Goal: Information Seeking & Learning: Understand process/instructions

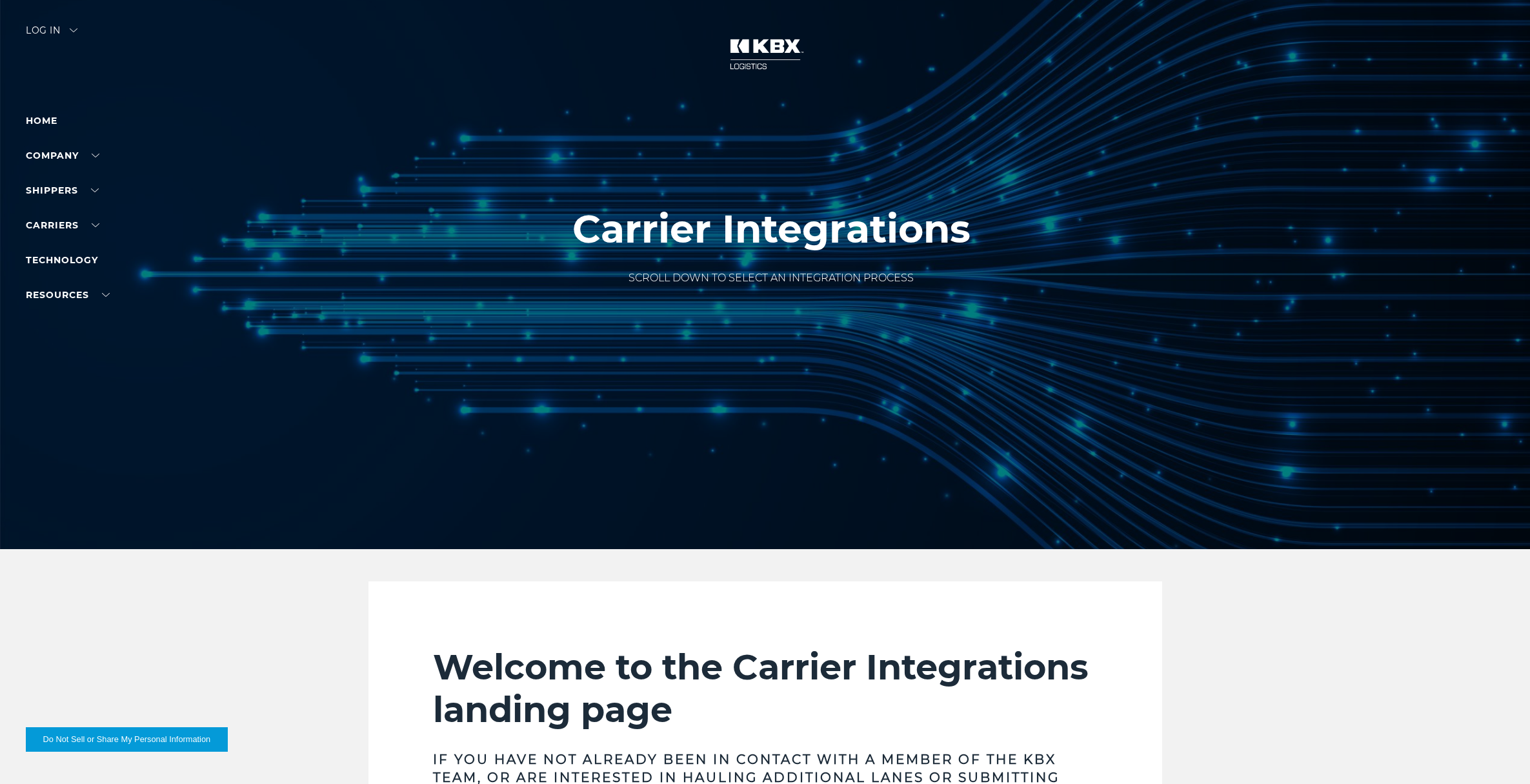
scroll to position [2016, 0]
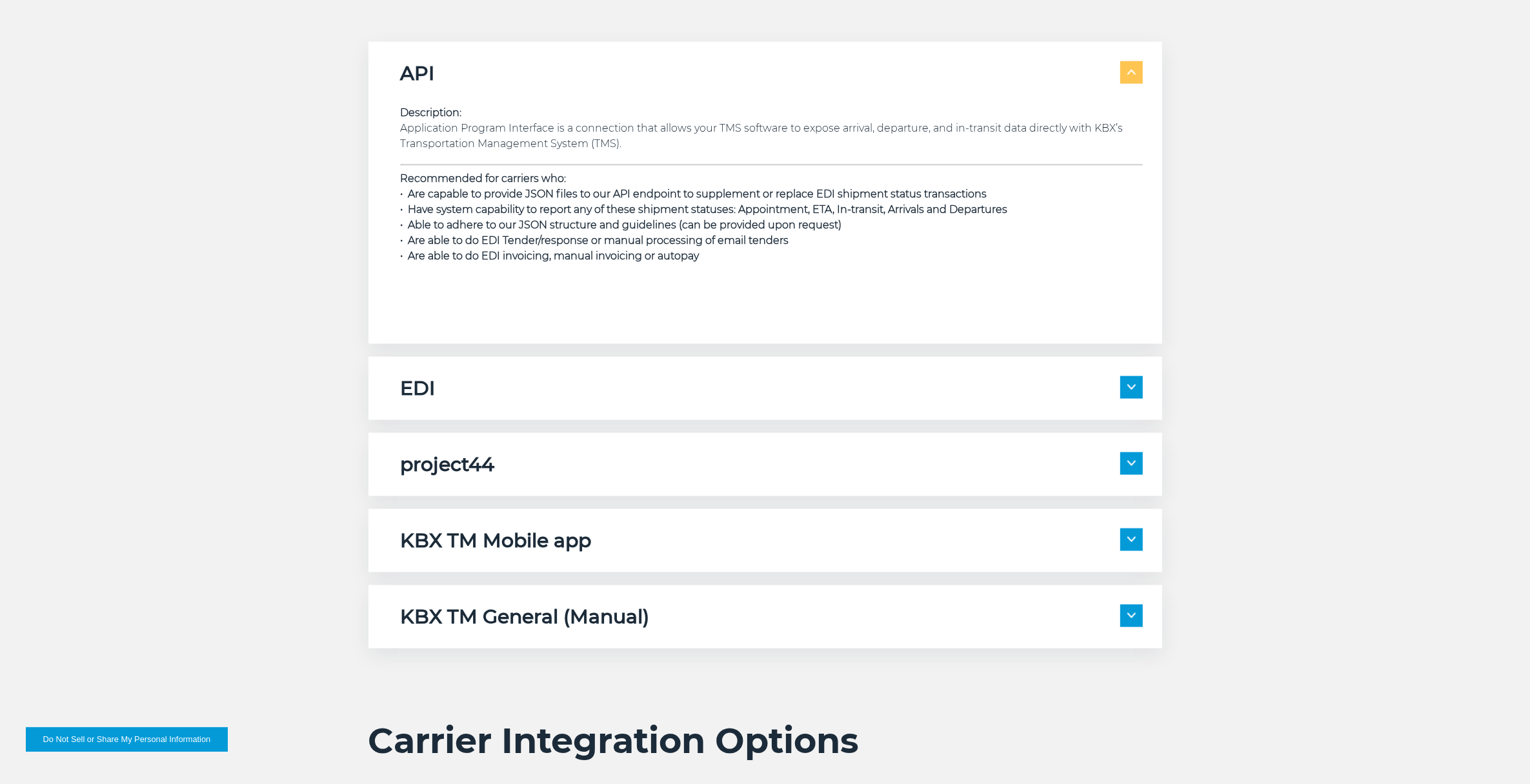
click at [1140, 382] on span at bounding box center [1131, 387] width 22 height 22
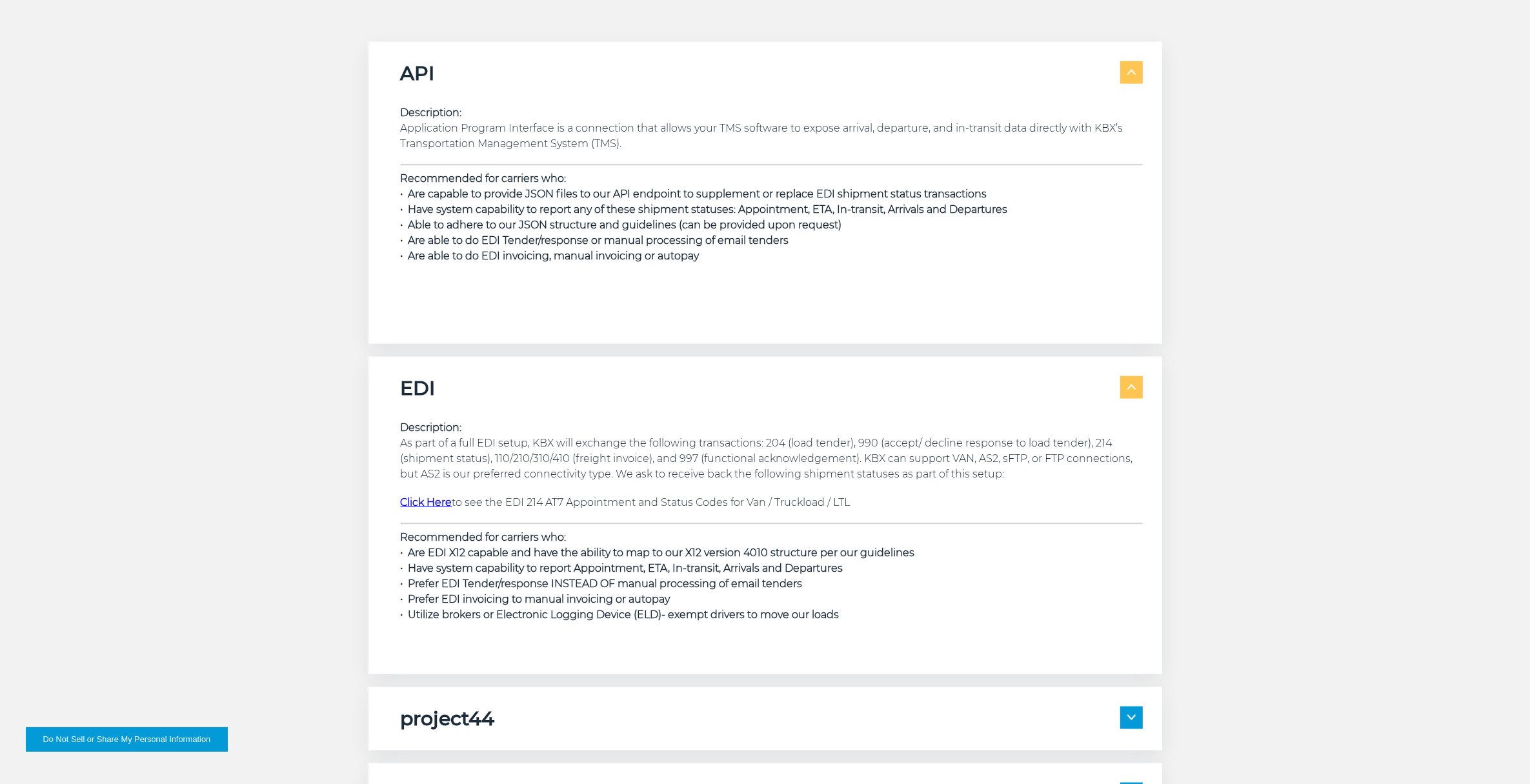
click at [1140, 382] on span at bounding box center [1131, 387] width 22 height 22
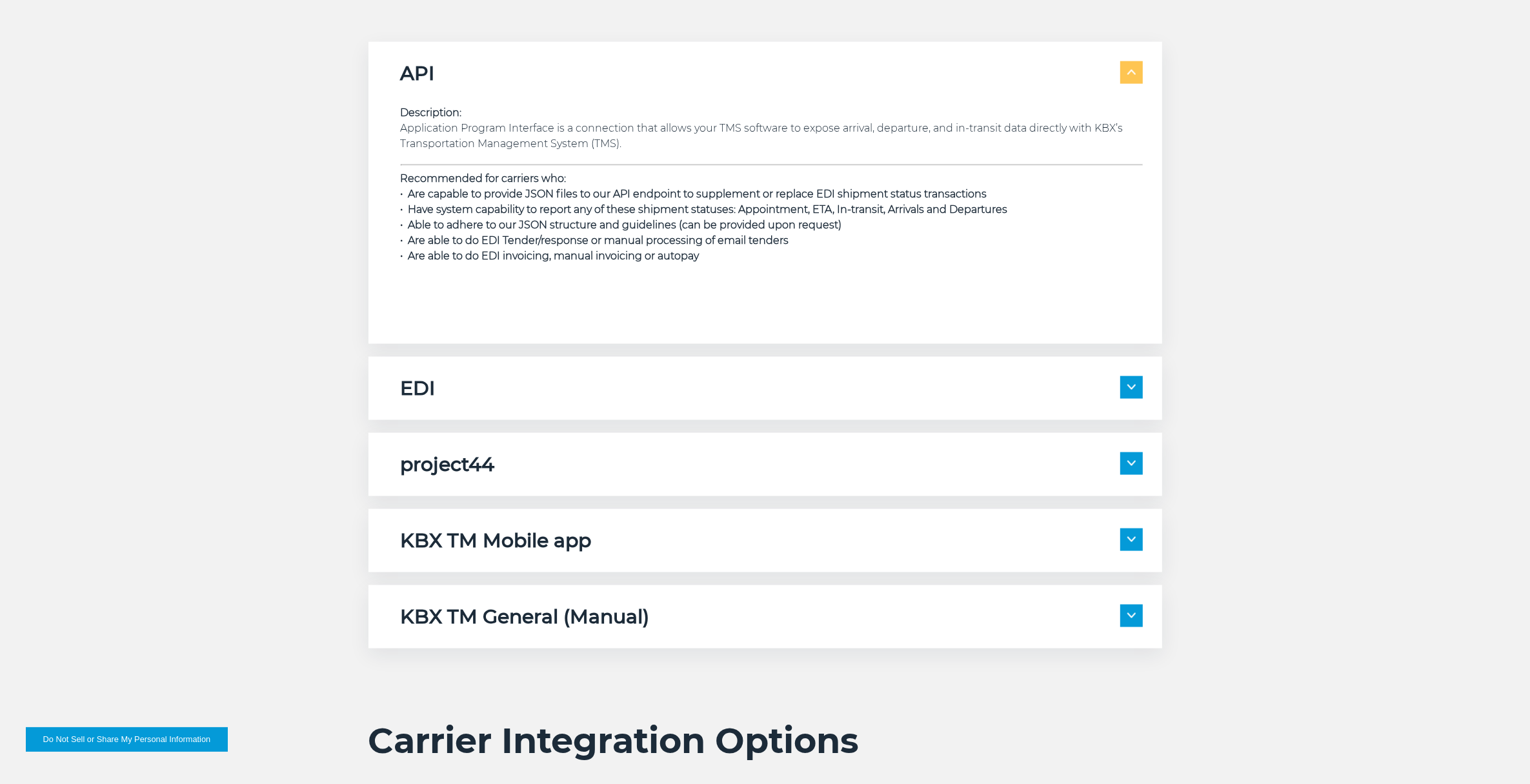
click at [1130, 477] on div "project44 Description: project44 is connected to receive location data from the…" at bounding box center [766, 464] width 794 height 63
click at [1134, 461] on img at bounding box center [1132, 463] width 9 height 5
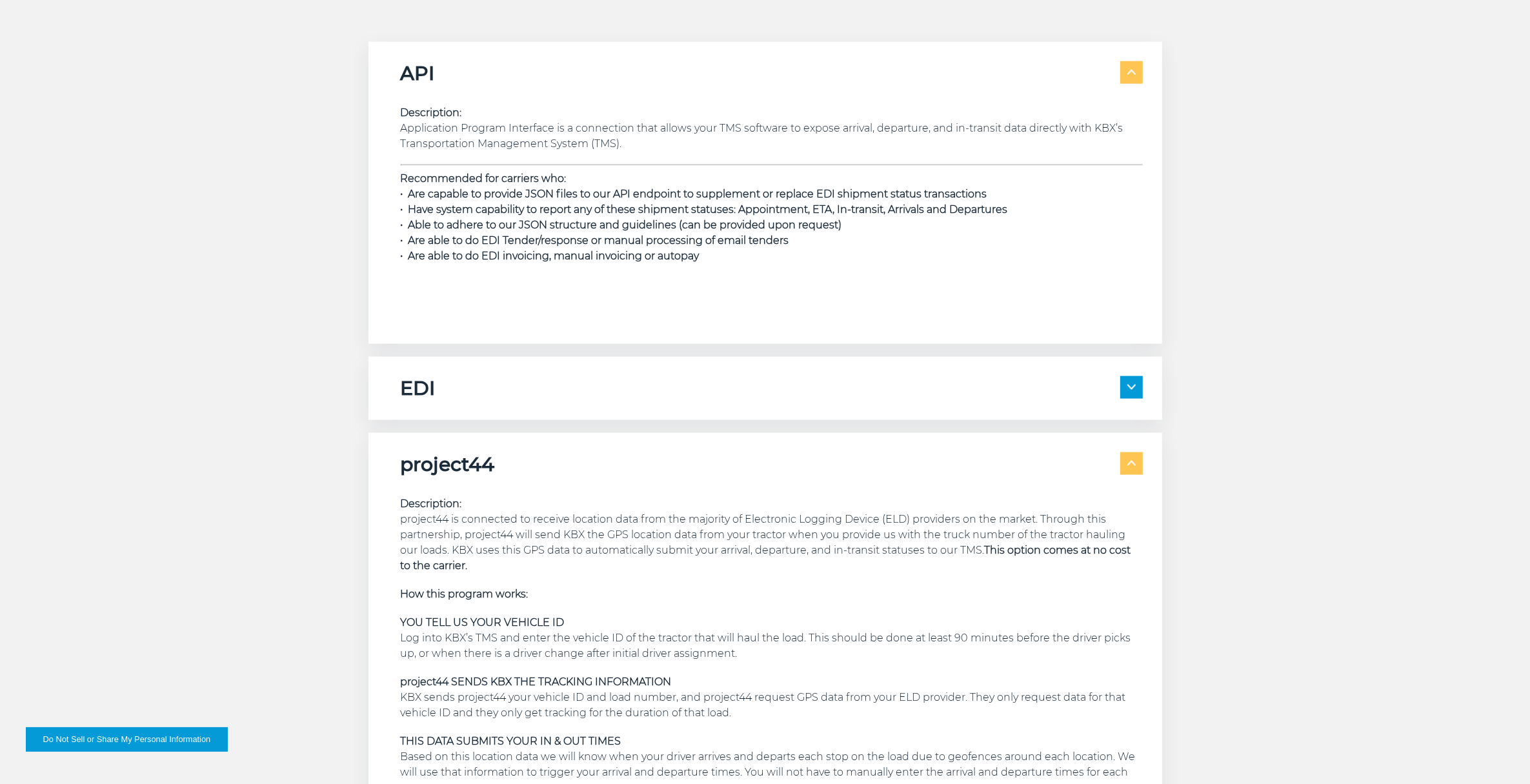
click at [1134, 461] on img at bounding box center [1132, 463] width 9 height 5
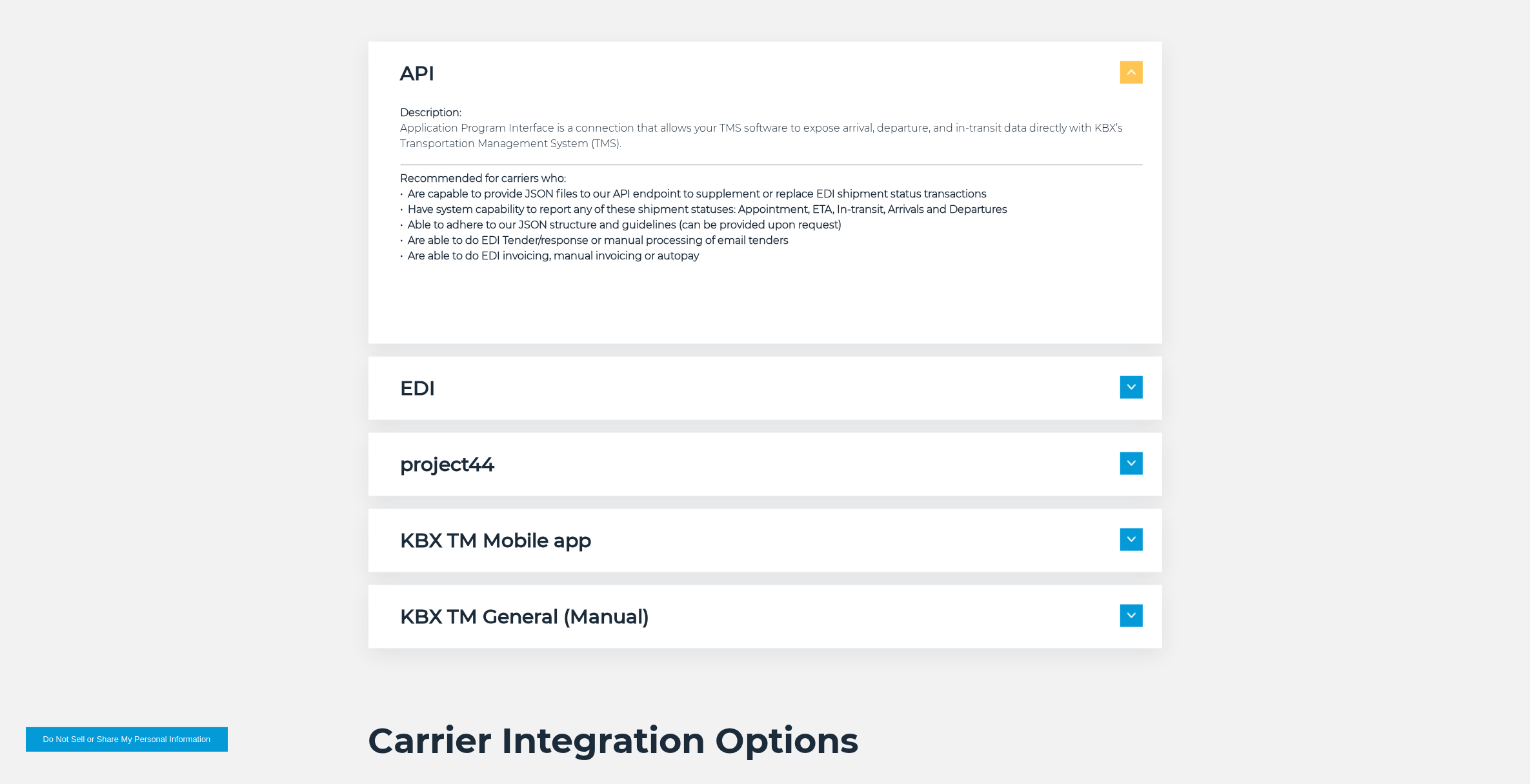
click at [429, 376] on h5 "EDI" at bounding box center [418, 388] width 35 height 24
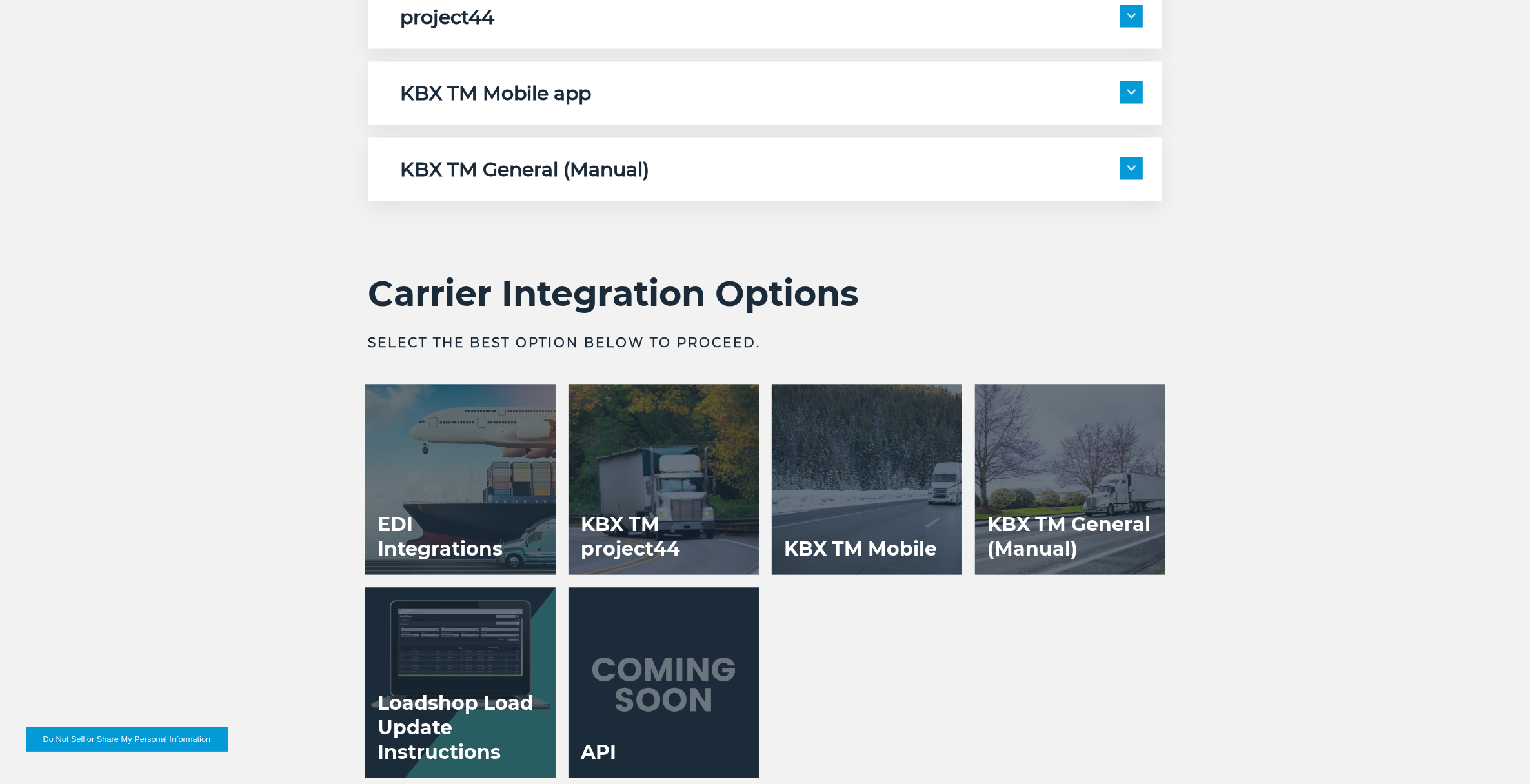
scroll to position [2741, 0]
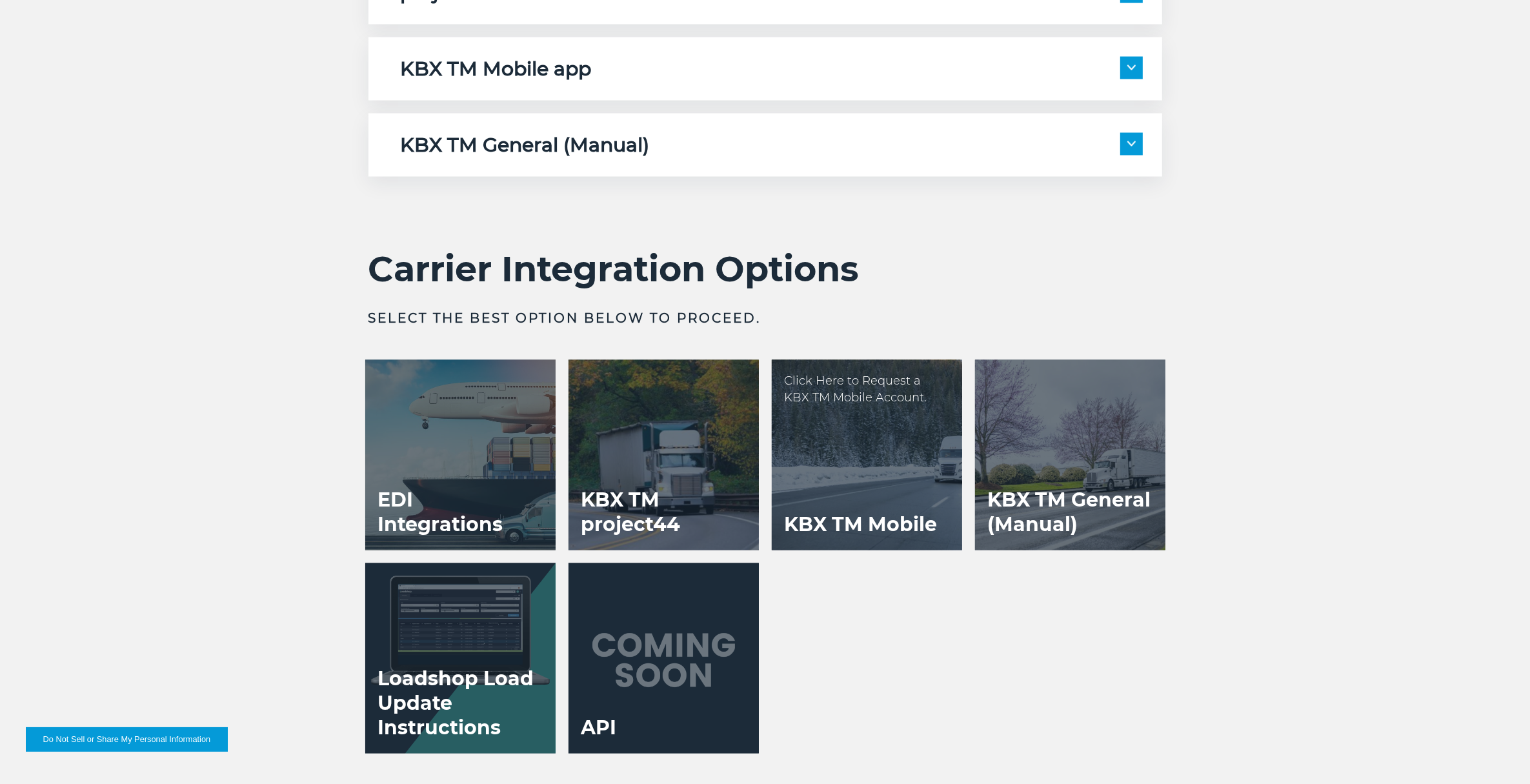
click at [861, 476] on div at bounding box center [867, 455] width 191 height 190
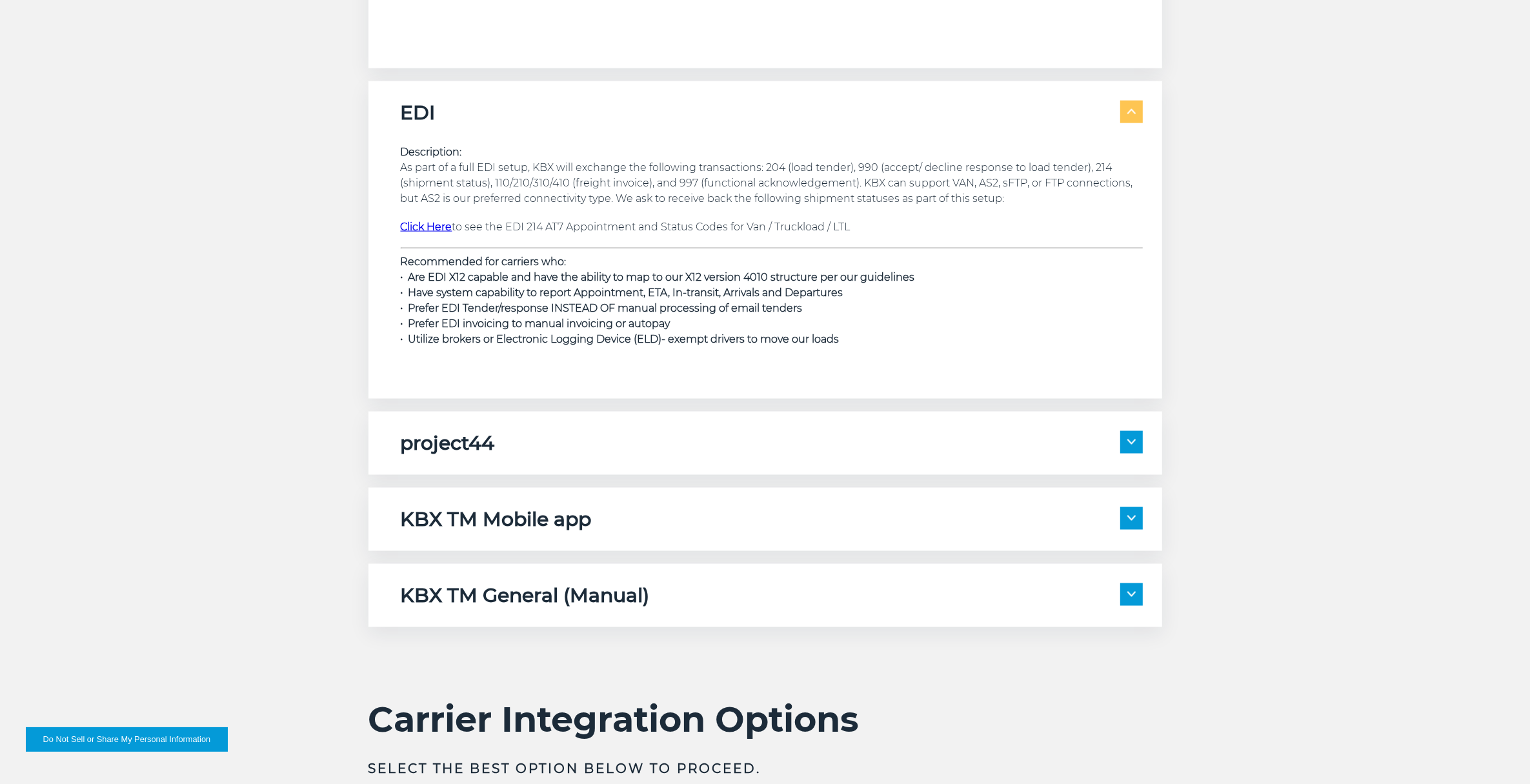
scroll to position [2096, 0]
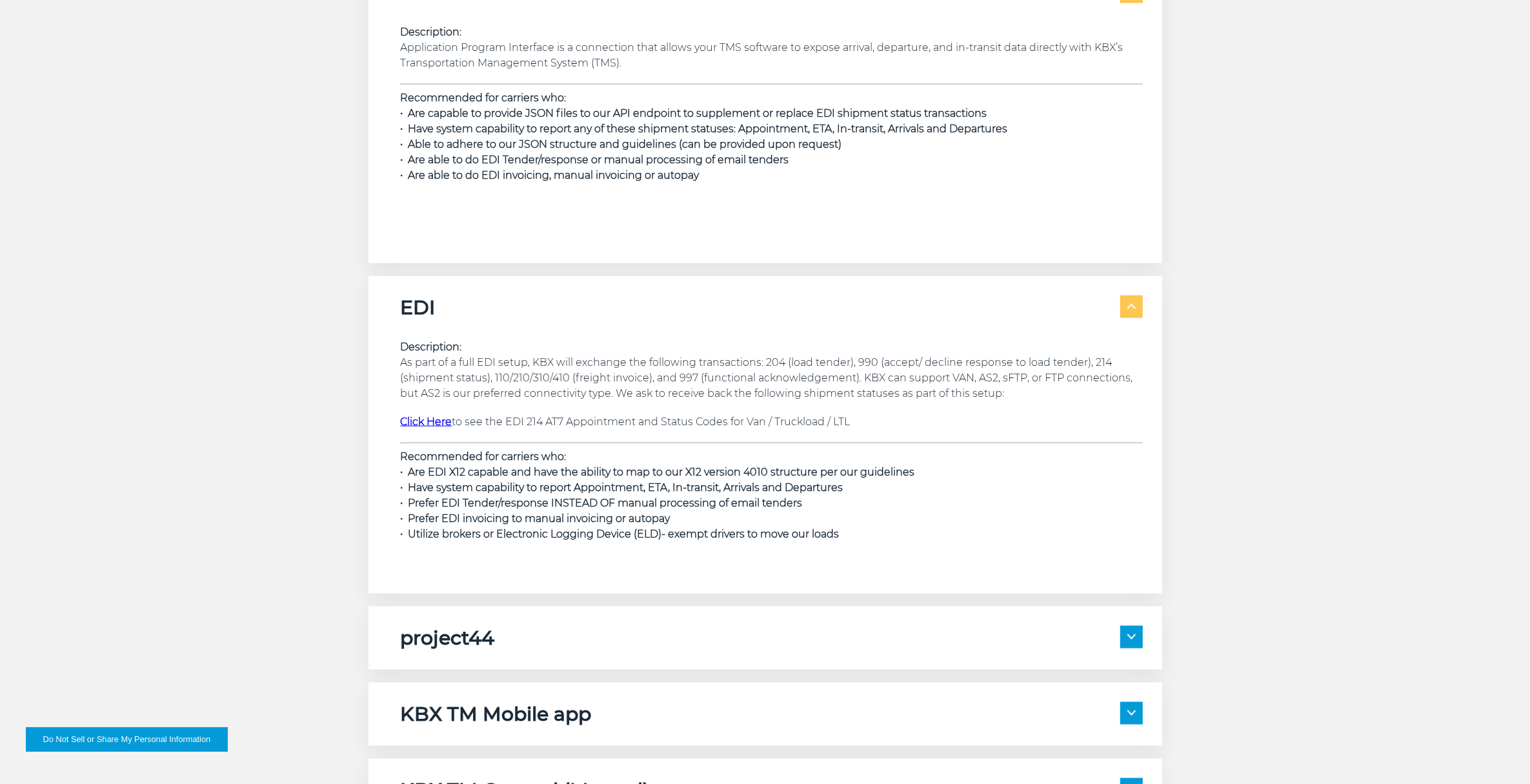
click at [1133, 313] on span at bounding box center [1131, 306] width 22 height 22
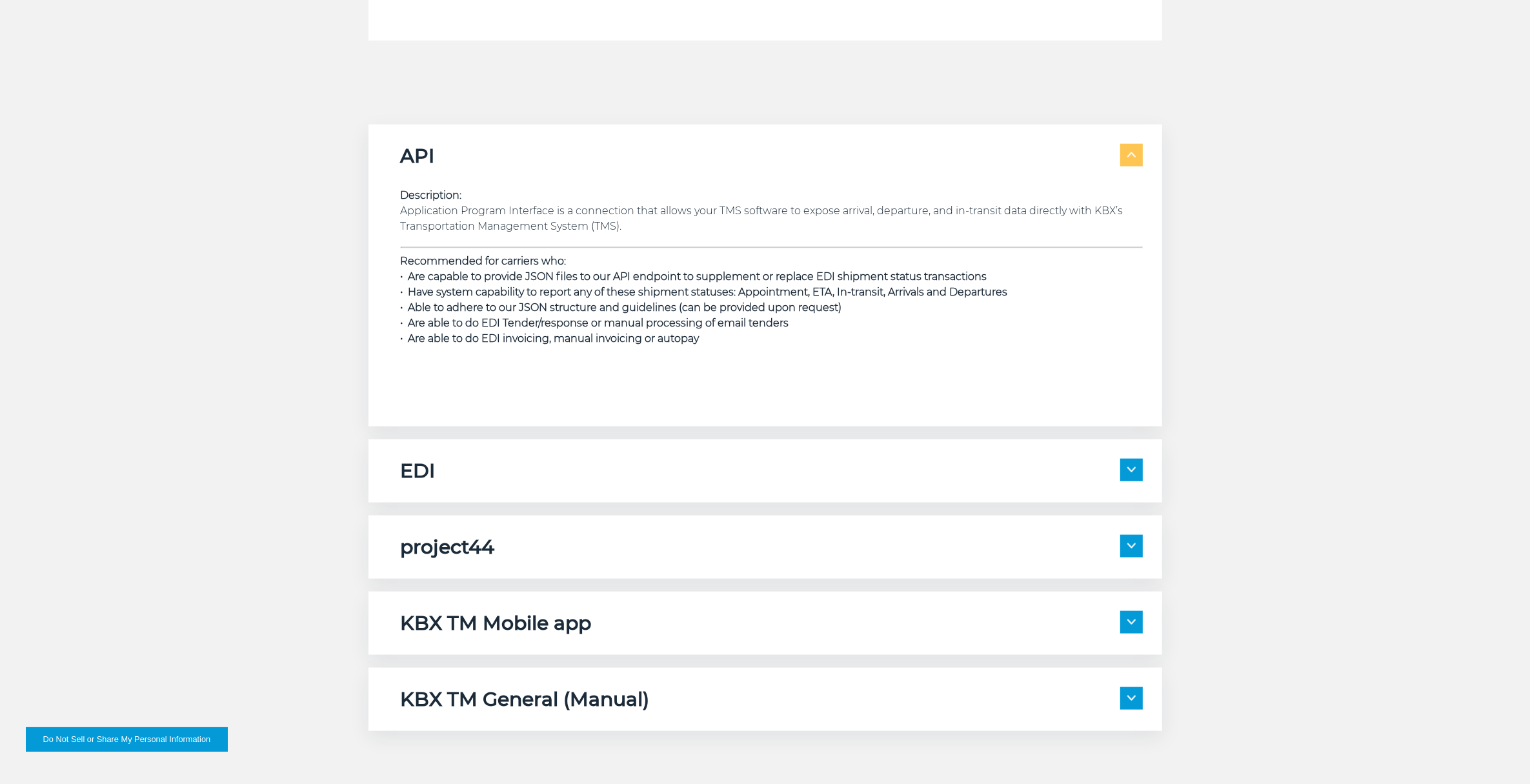
scroll to position [1774, 0]
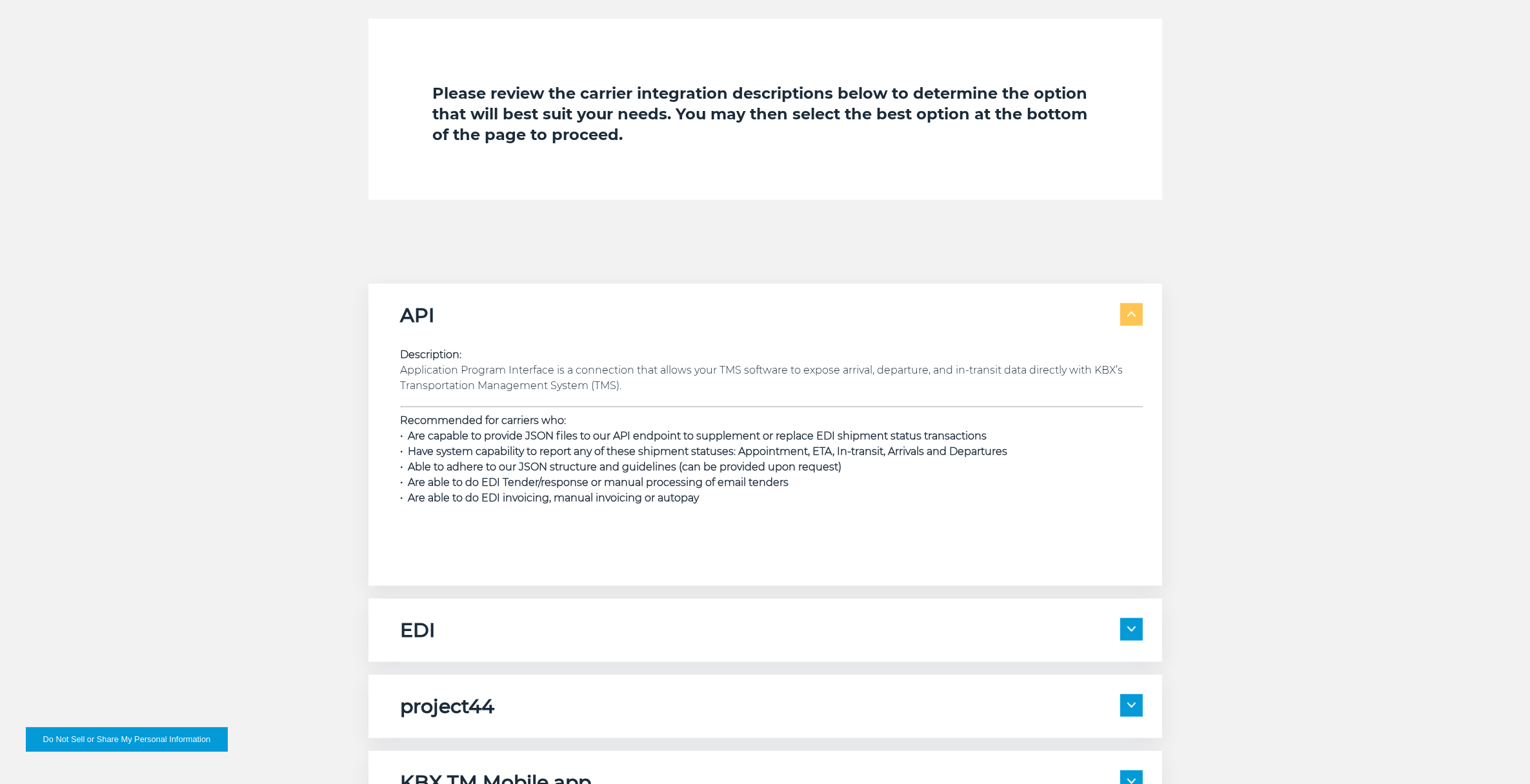
click at [1123, 308] on span at bounding box center [1131, 314] width 22 height 22
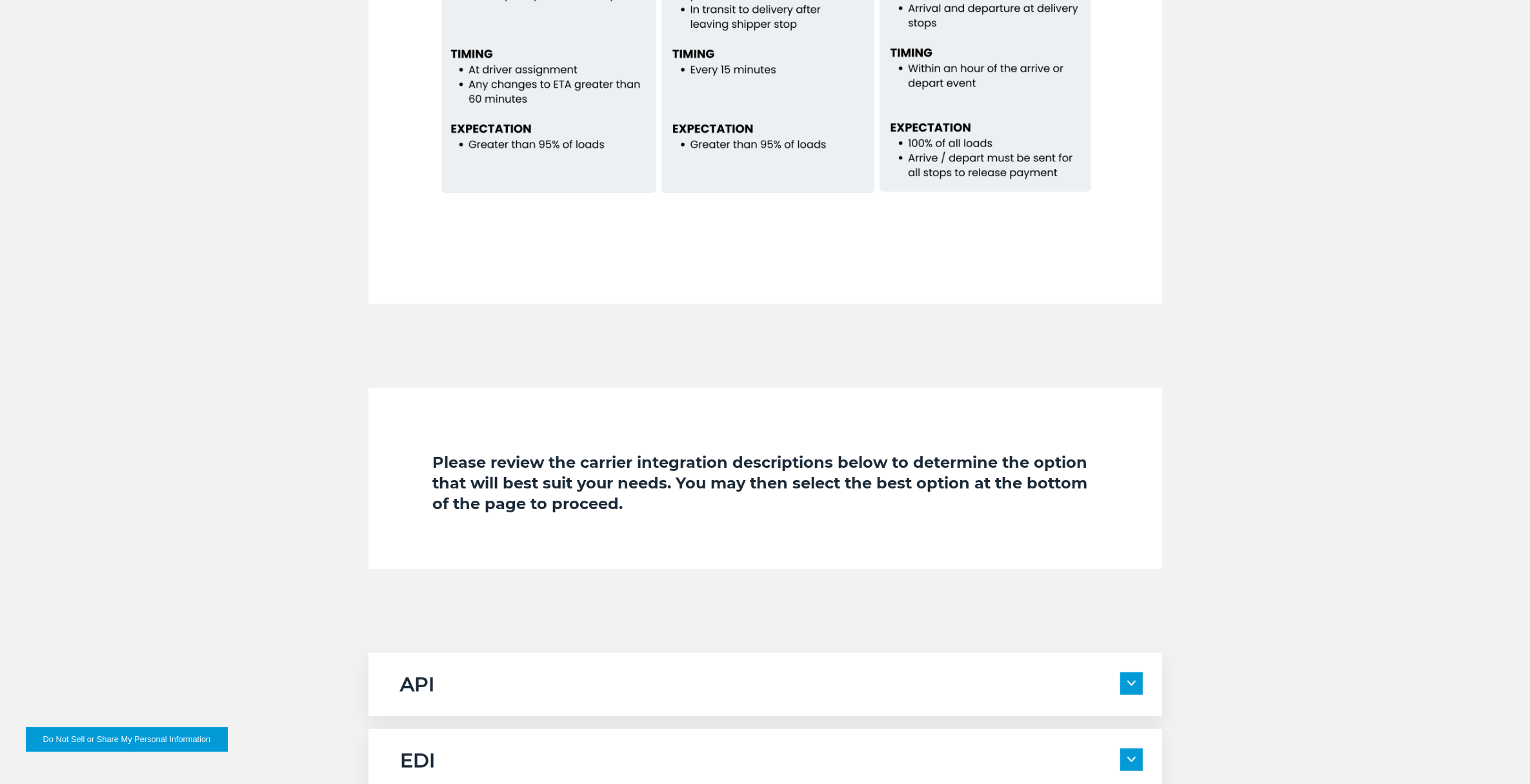
scroll to position [1209, 0]
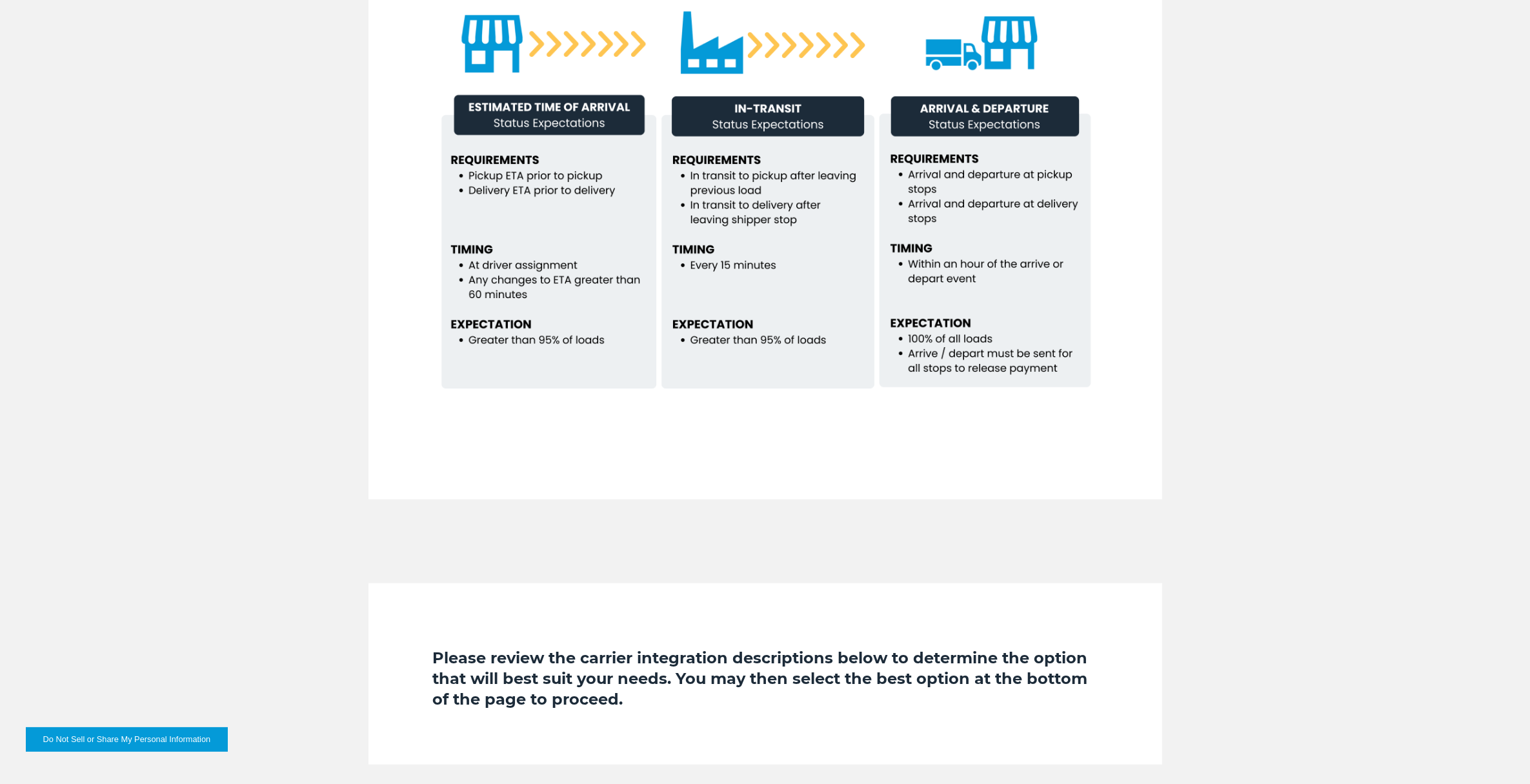
click at [786, 451] on div "Our Customers Value Visibility to their Shipments" at bounding box center [765, 149] width 665 height 701
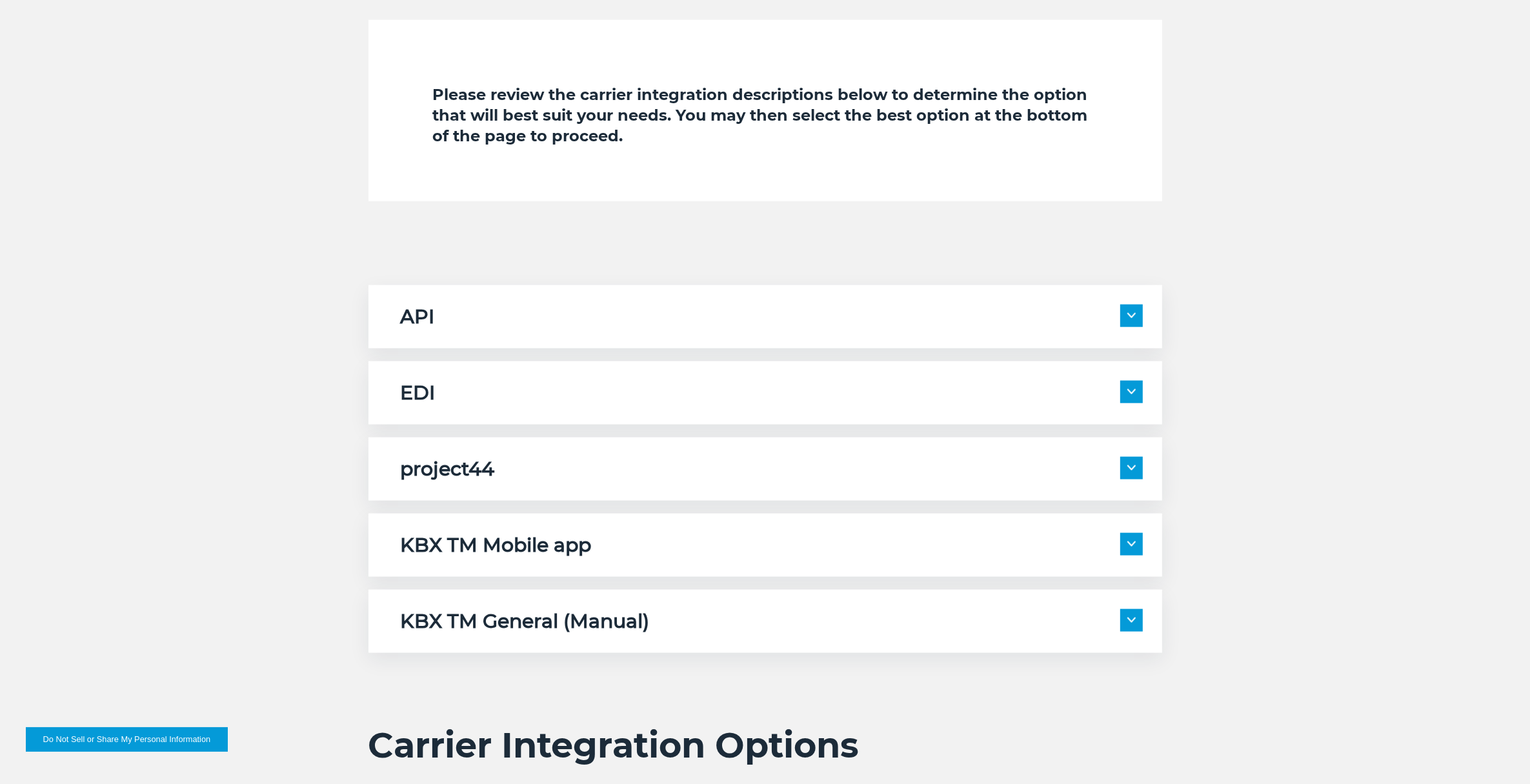
scroll to position [1774, 0]
click at [1132, 460] on span at bounding box center [1131, 466] width 22 height 22
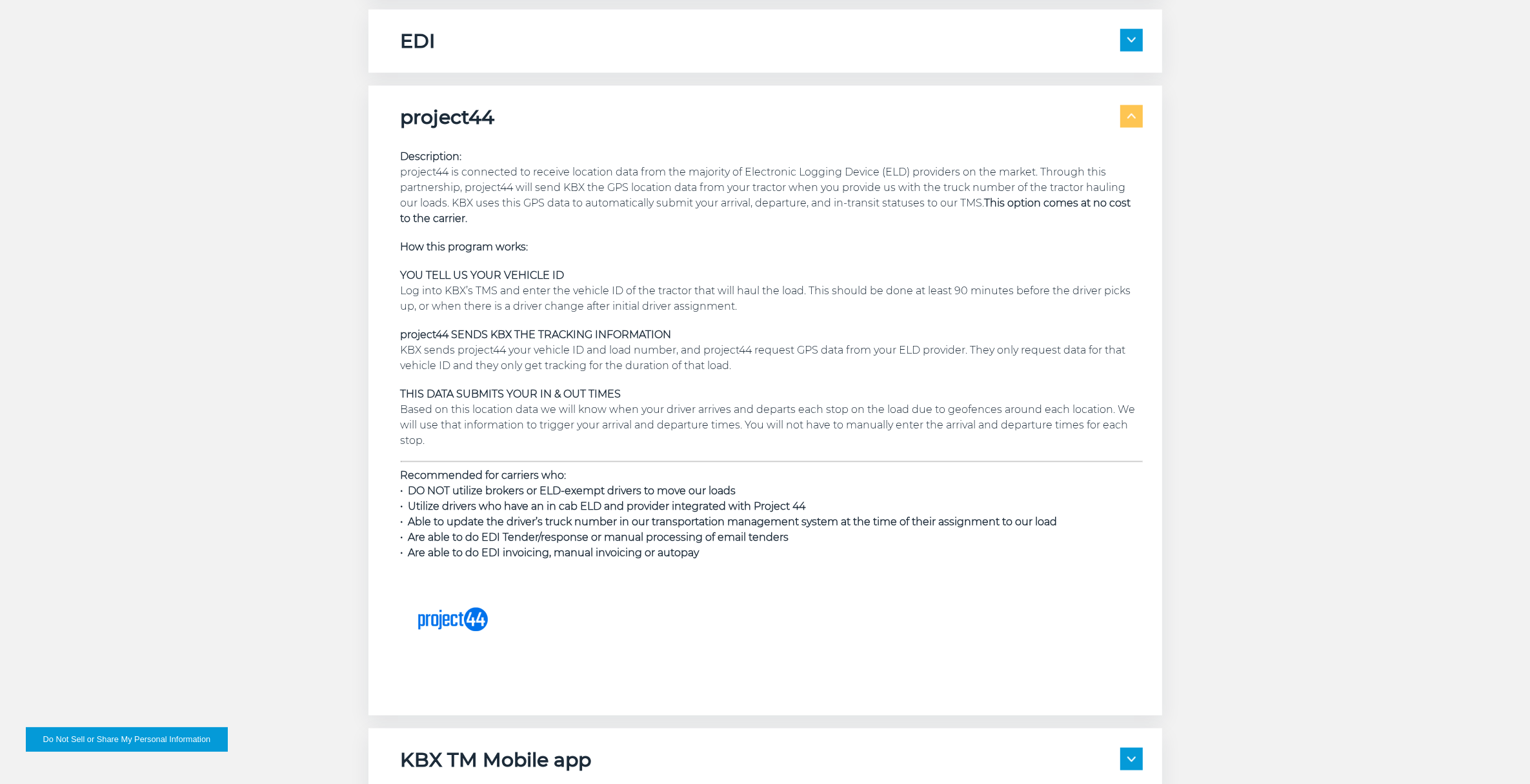
scroll to position [2177, 0]
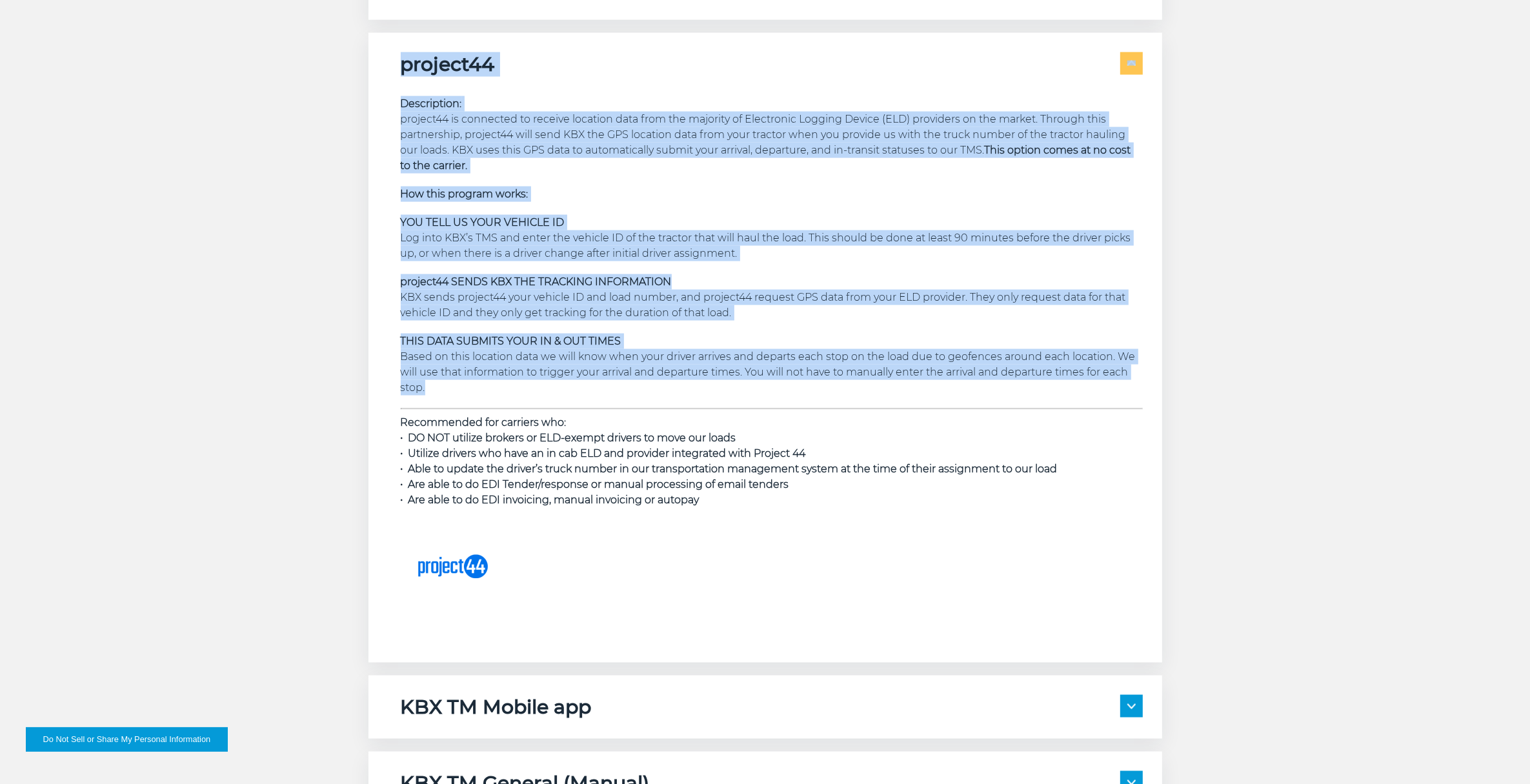
drag, startPoint x: 456, startPoint y: 390, endPoint x: 406, endPoint y: 68, distance: 325.9
click at [405, 68] on div "project44 Description: project44 is connected to receive location data from the…" at bounding box center [766, 348] width 794 height 630
copy div "project44 Description: project44 is connected to receive location data from the…"
click at [810, 495] on p "Recommended for carriers who: • DO NOT utilize brokers or ELD-exempt drivers to…" at bounding box center [771, 461] width 742 height 93
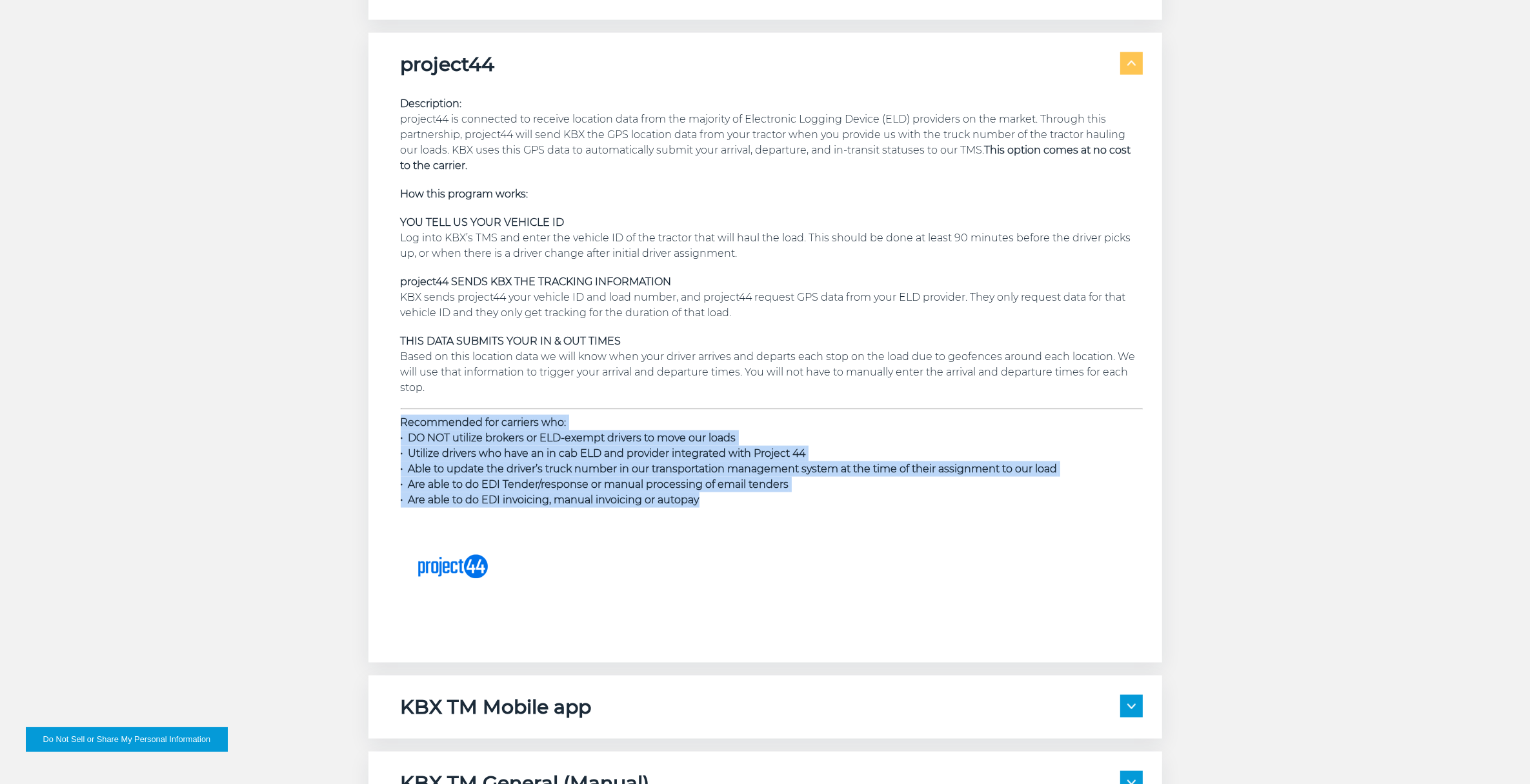
drag, startPoint x: 741, startPoint y: 505, endPoint x: 402, endPoint y: 427, distance: 347.9
click at [400, 425] on p "Recommended for carriers who: • DO NOT utilize brokers or ELD-exempt drivers to…" at bounding box center [771, 461] width 742 height 93
copy p "Recommended for carriers who: • DO NOT utilize brokers or ELD-exempt drivers to…"
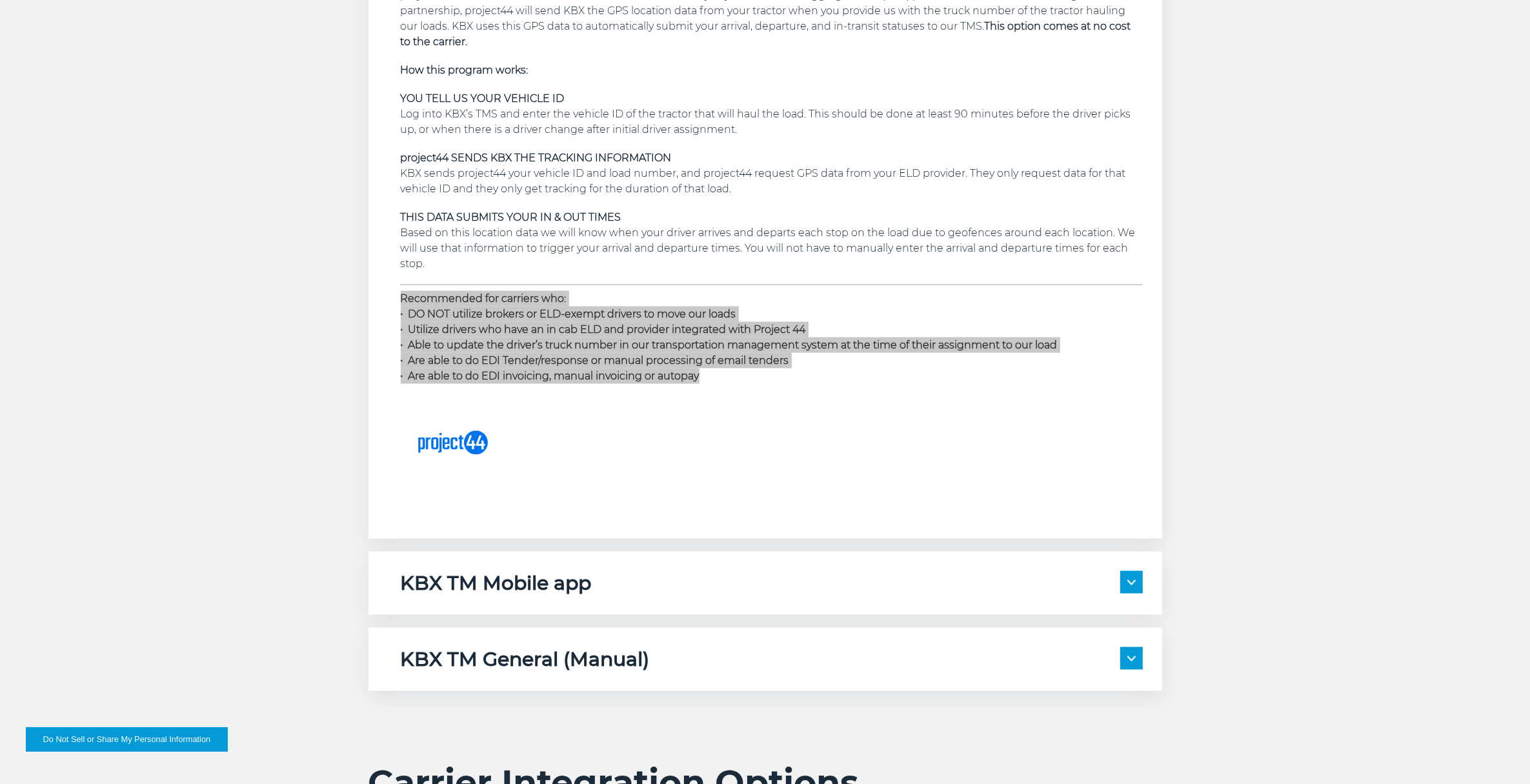
scroll to position [2419, 0]
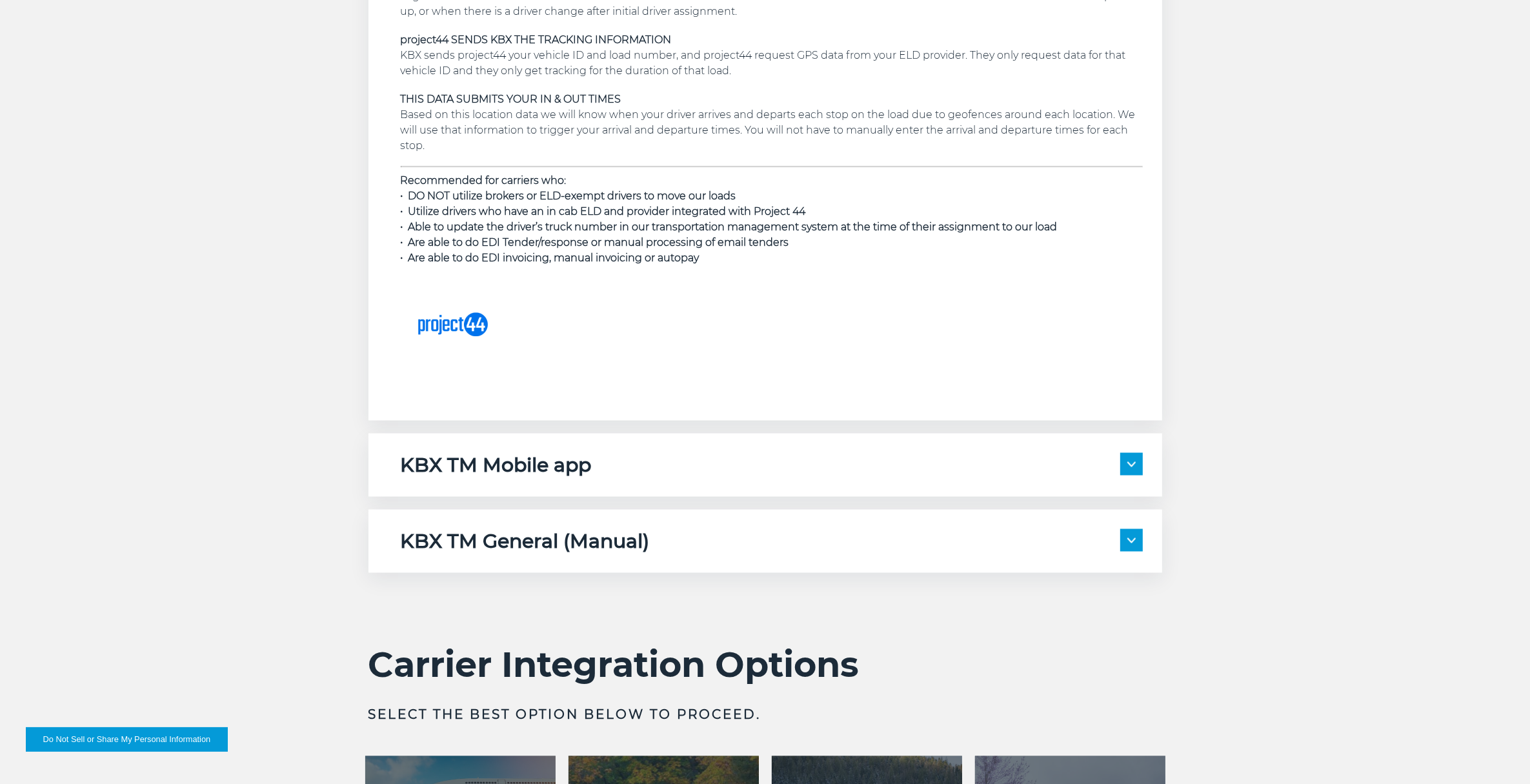
click at [1133, 472] on span at bounding box center [1131, 464] width 22 height 22
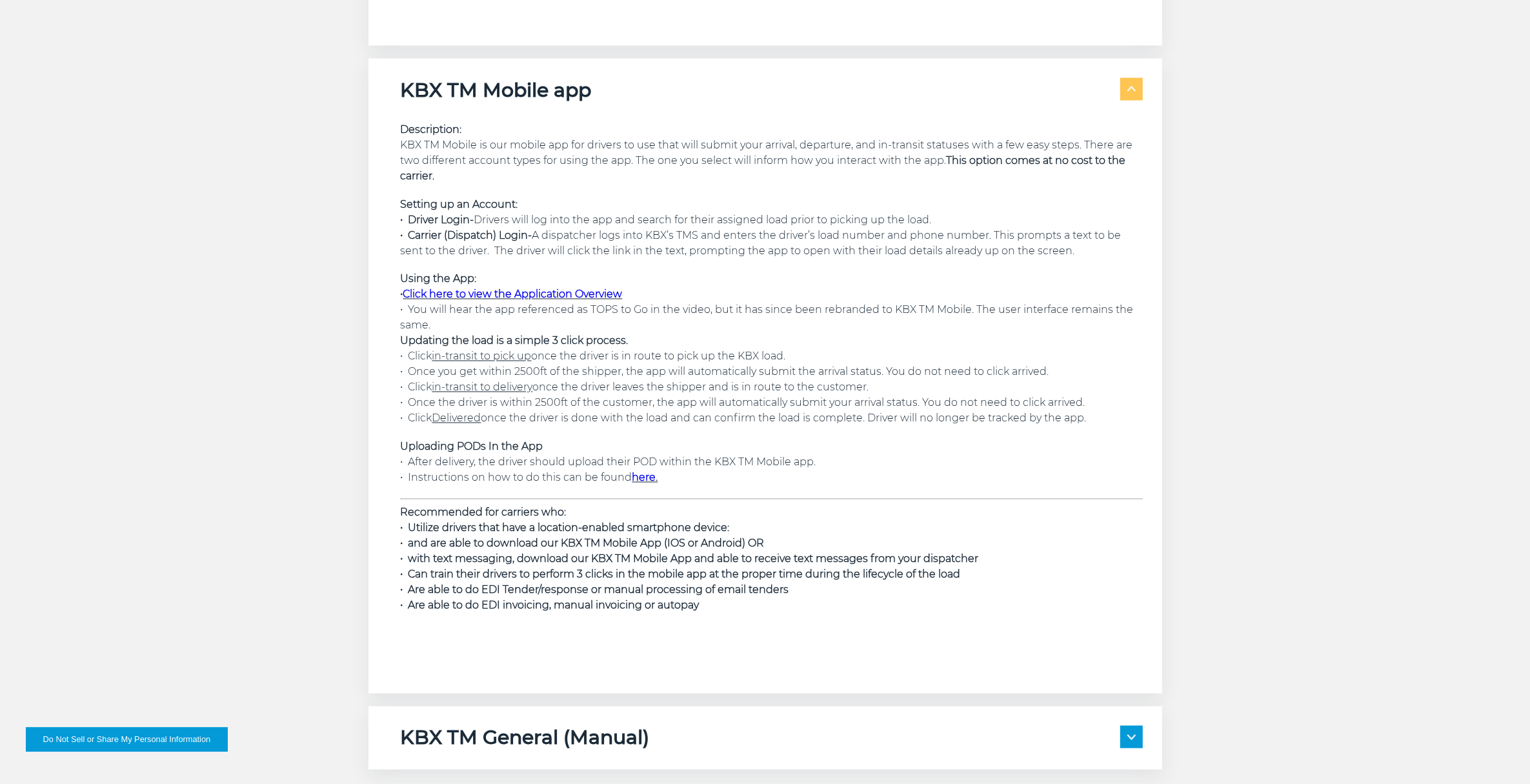
scroll to position [2822, 0]
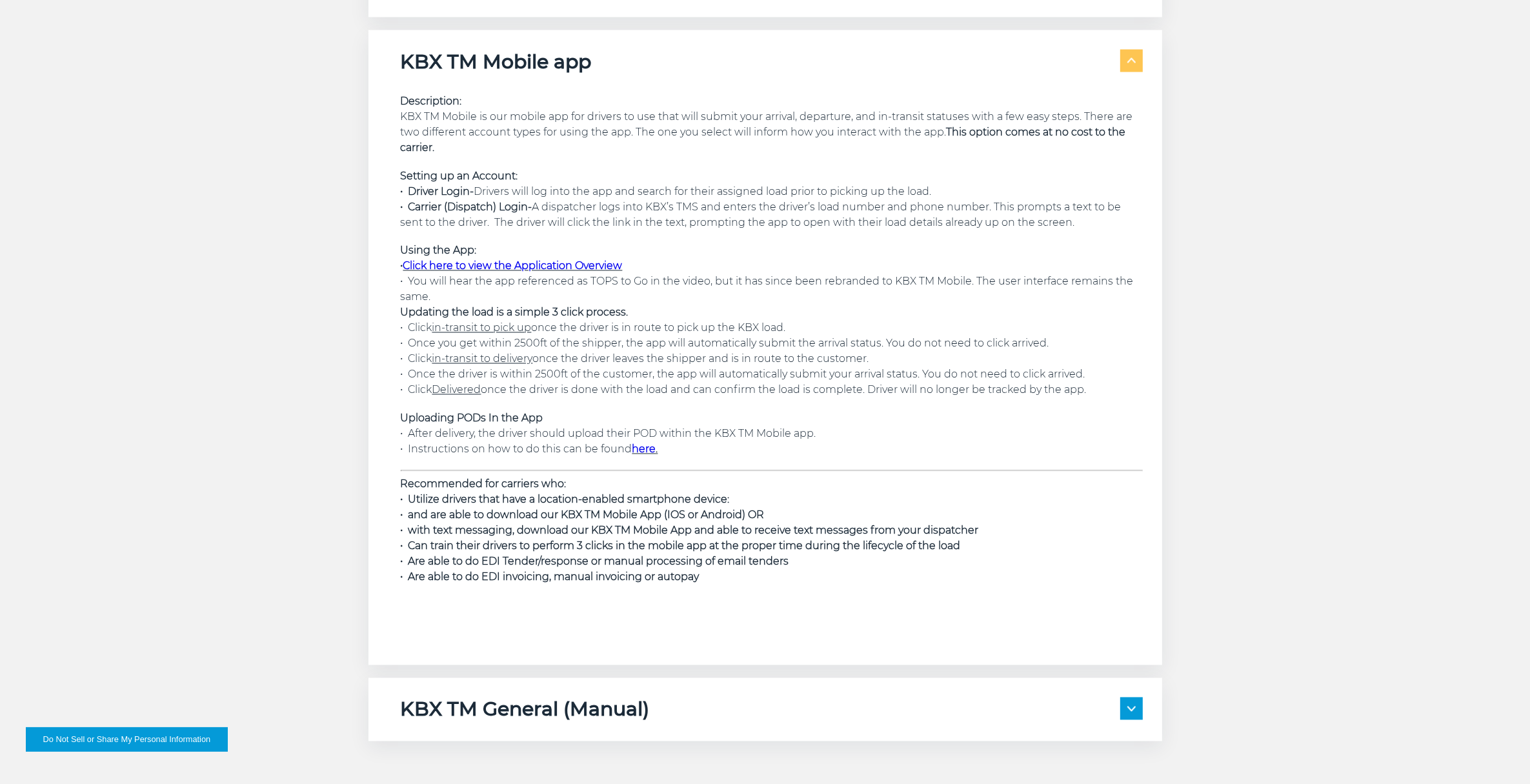
drag, startPoint x: 751, startPoint y: 591, endPoint x: 736, endPoint y: 592, distance: 15.0
click at [751, 591] on div "Description: KBX TM Mobile is our mobile app for drivers to use that will submi…" at bounding box center [771, 354] width 742 height 520
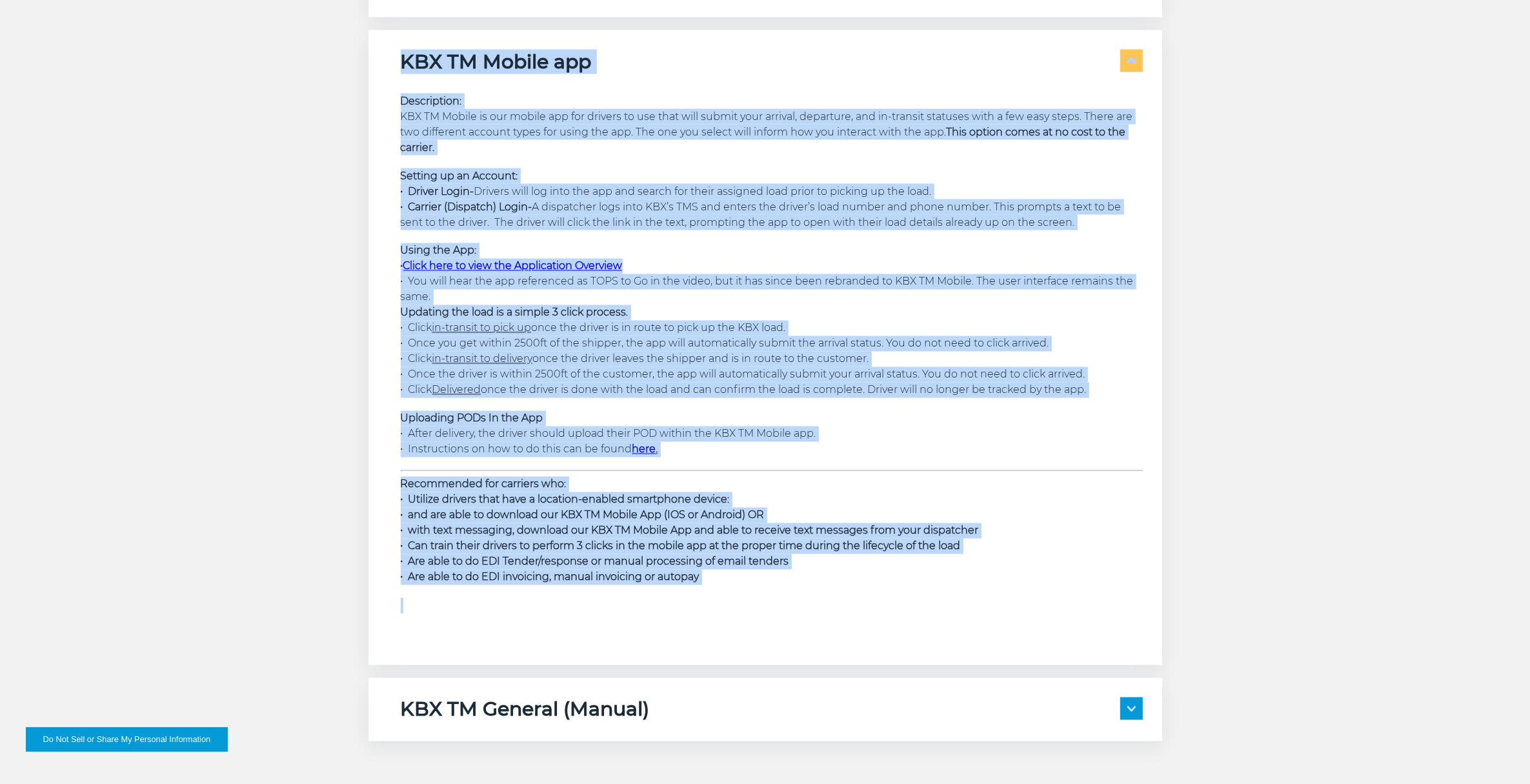
drag, startPoint x: 726, startPoint y: 587, endPoint x: 397, endPoint y: 54, distance: 626.4
click at [397, 54] on div "KBX TM Mobile app Description: KBX TM Mobile is our mobile app for drivers to u…" at bounding box center [766, 347] width 794 height 635
copy div "KBX TM Mobile app Description: KBX TM Mobile is our mobile app for drivers to u…"
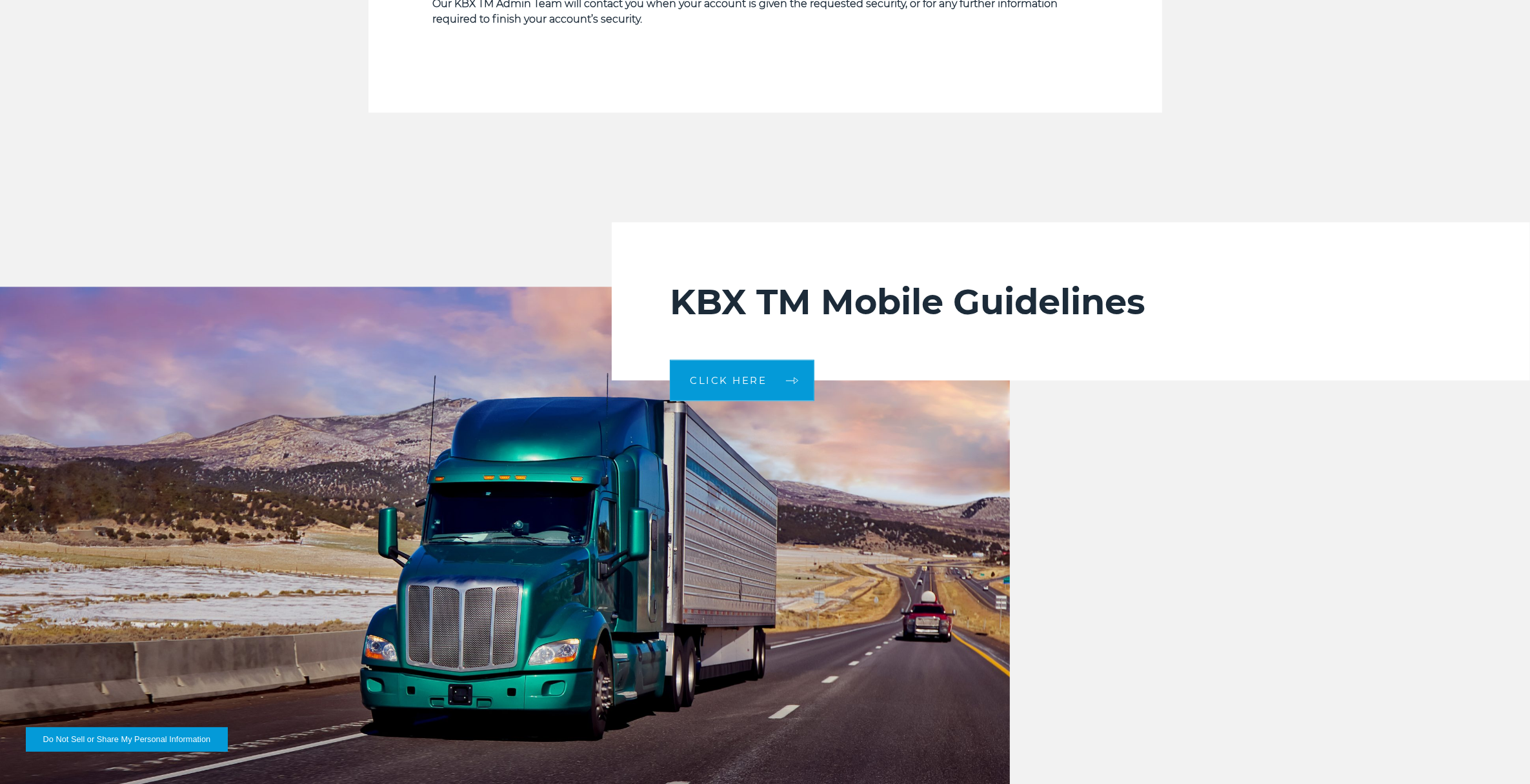
scroll to position [2741, 0]
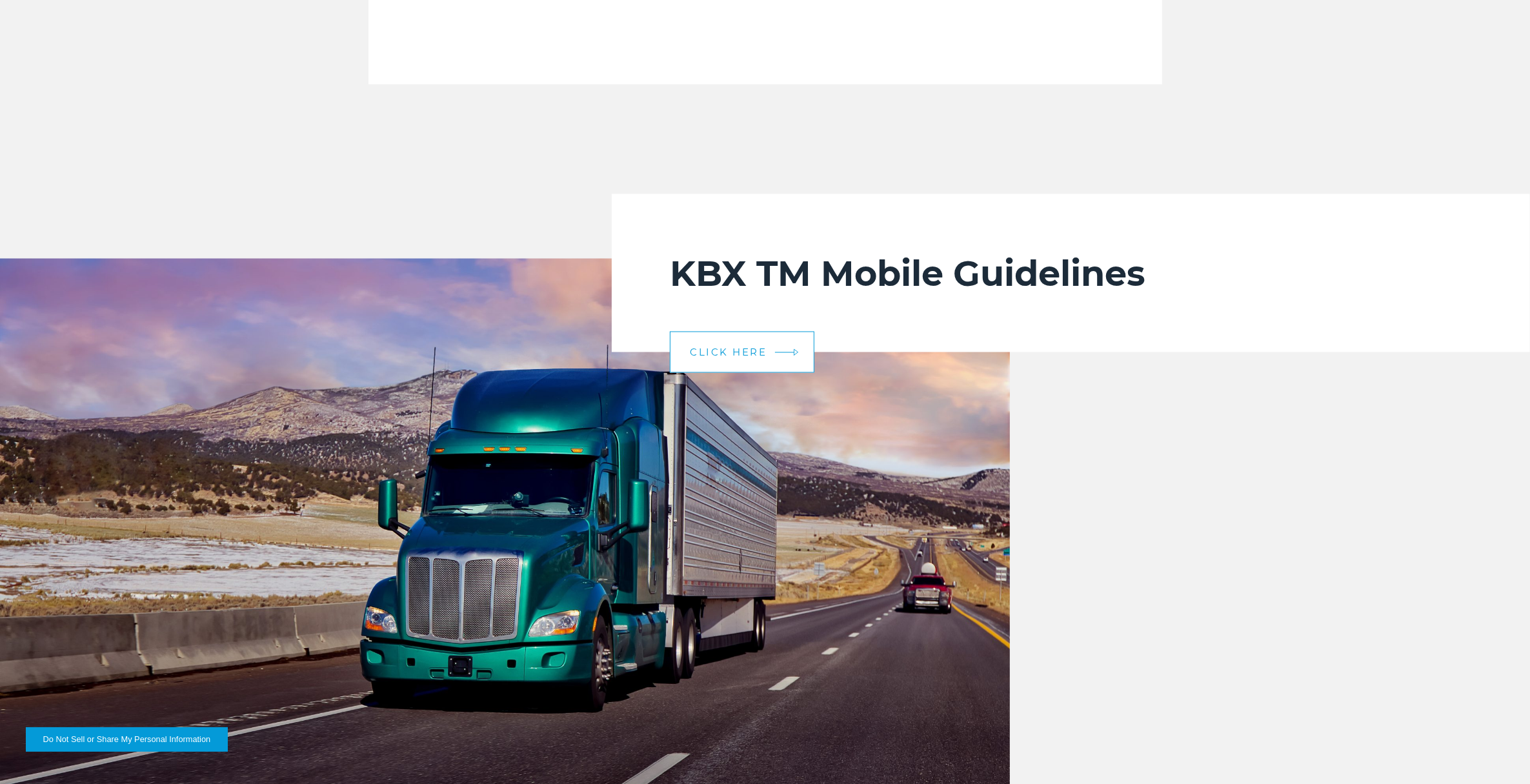
click at [772, 355] on link "CLICK HERE" at bounding box center [742, 351] width 145 height 41
